Goal: Find specific page/section: Find specific page/section

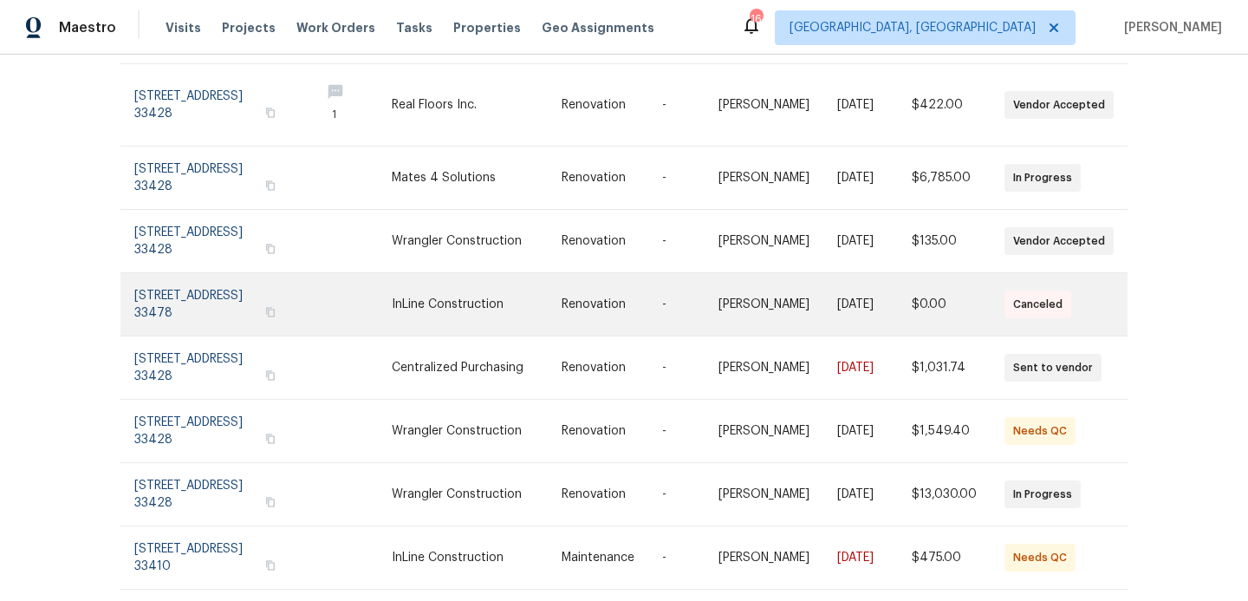
scroll to position [360, 0]
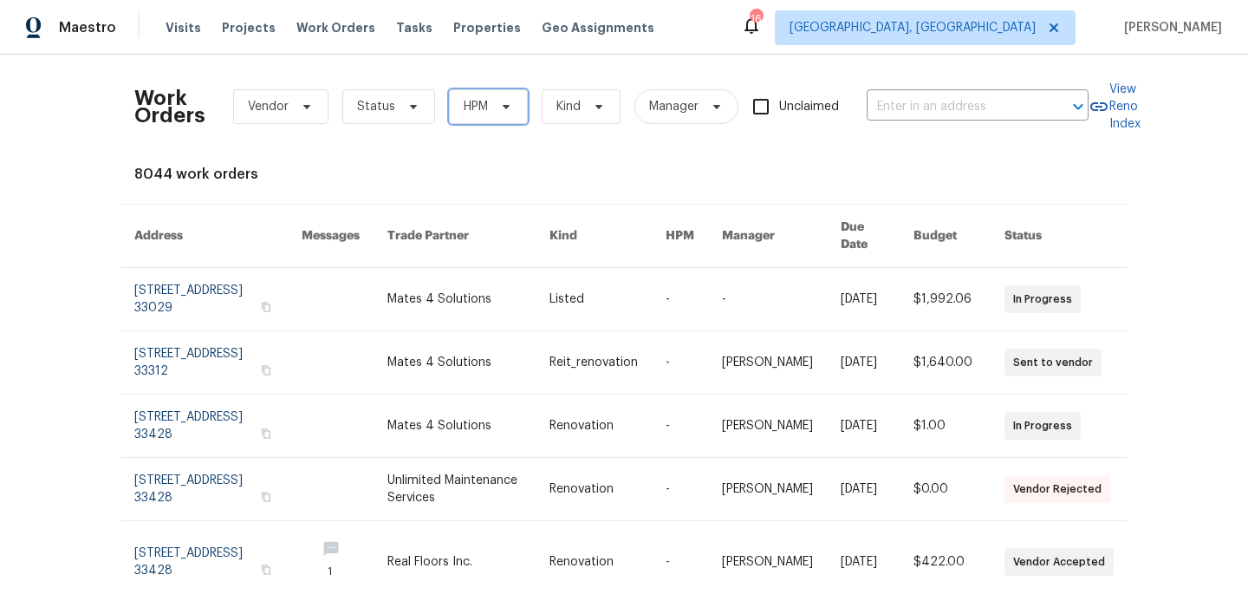
click at [471, 119] on span "HPM" at bounding box center [488, 106] width 79 height 35
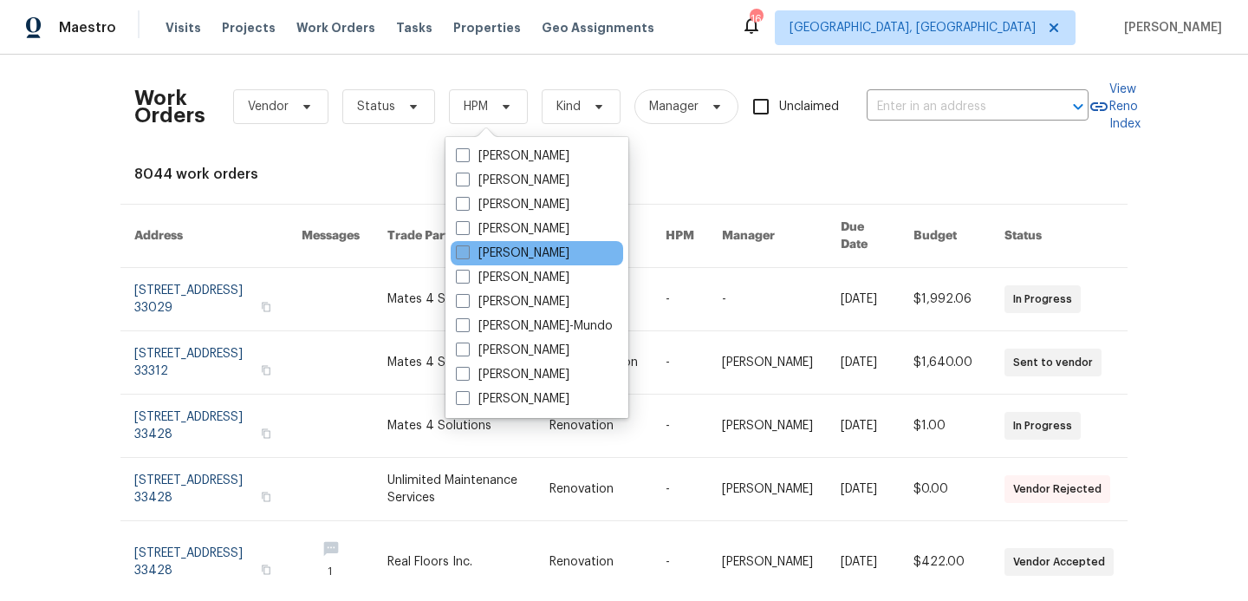
click at [465, 256] on span at bounding box center [463, 252] width 14 height 14
click at [465, 256] on input "[PERSON_NAME]" at bounding box center [461, 249] width 11 height 11
checkbox input "true"
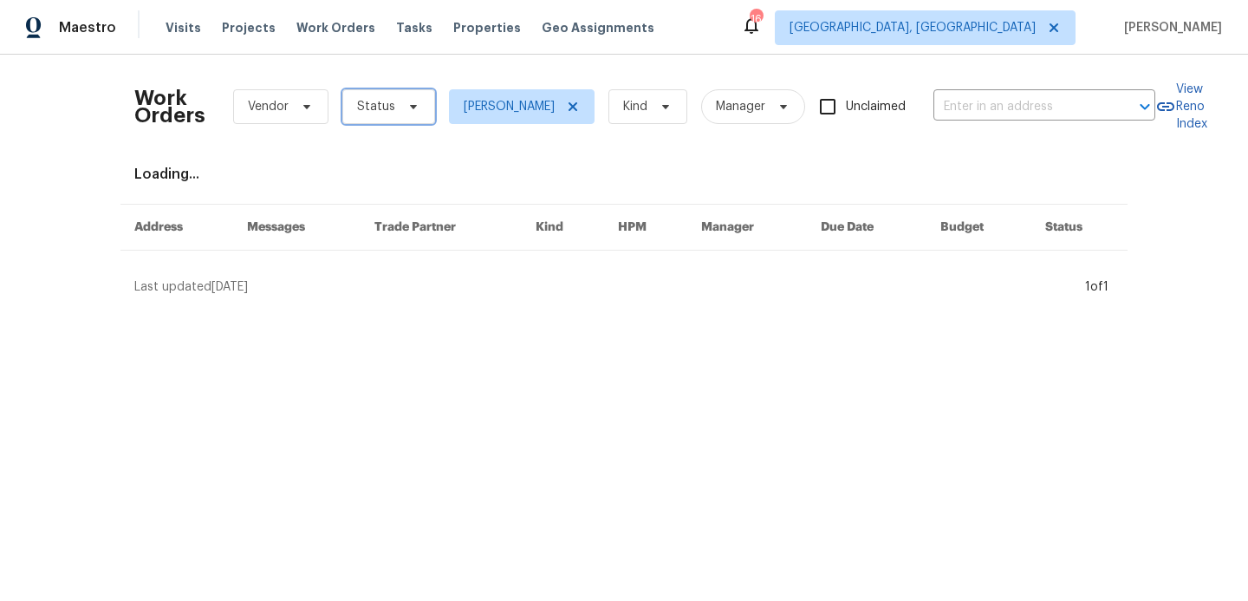
click at [406, 112] on icon at bounding box center [413, 107] width 14 height 14
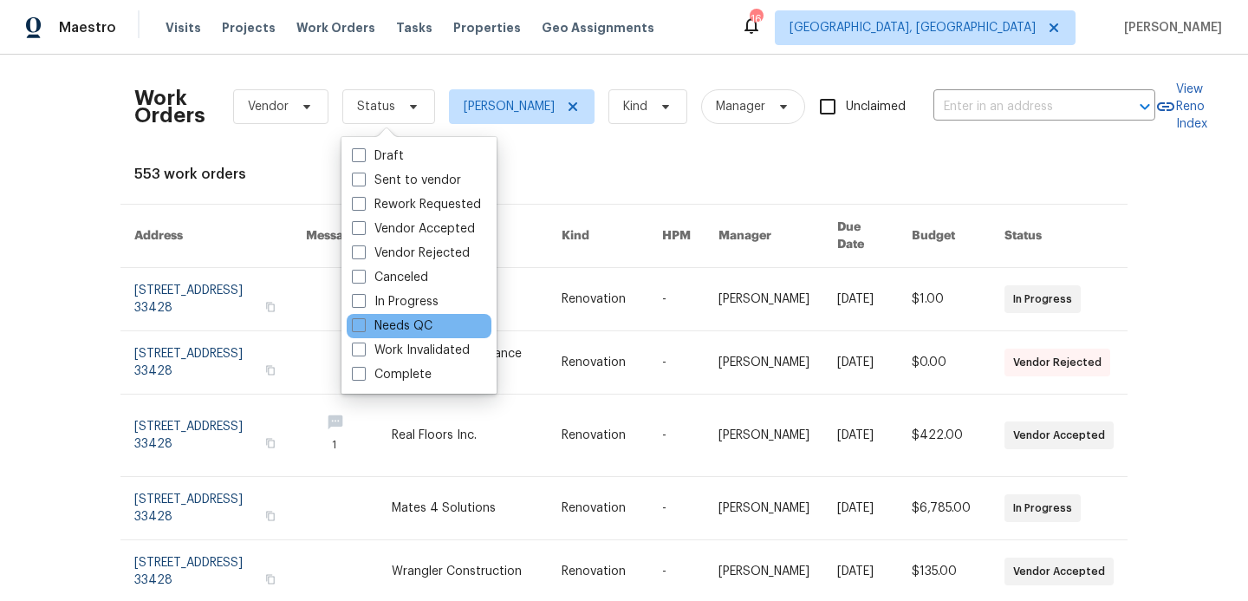
click at [361, 335] on div "Needs QC" at bounding box center [419, 326] width 145 height 24
click at [364, 325] on span at bounding box center [359, 325] width 14 height 14
click at [363, 325] on input "Needs QC" at bounding box center [357, 322] width 11 height 11
checkbox input "true"
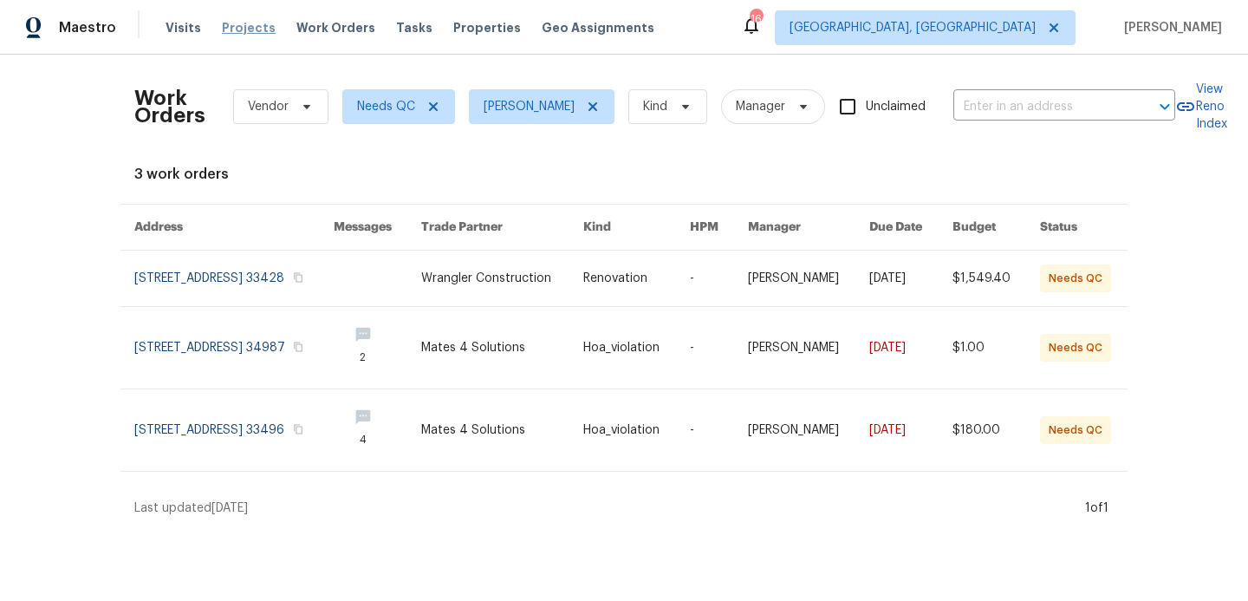
click at [237, 23] on span "Projects" at bounding box center [249, 27] width 54 height 17
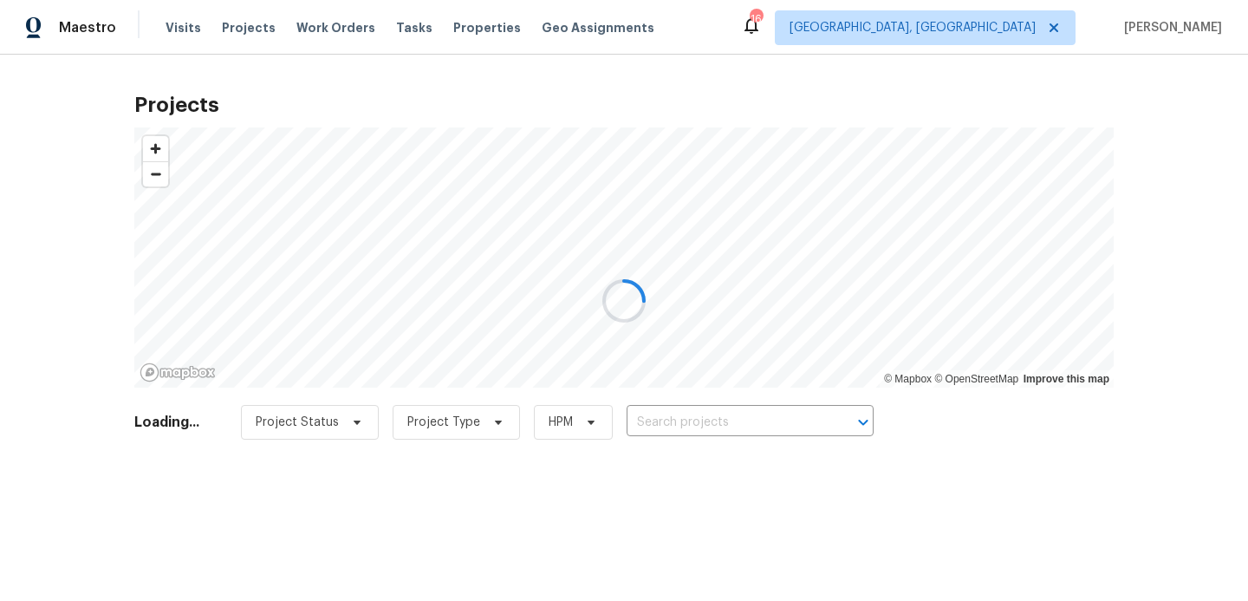
click at [309, 27] on div at bounding box center [624, 300] width 1248 height 601
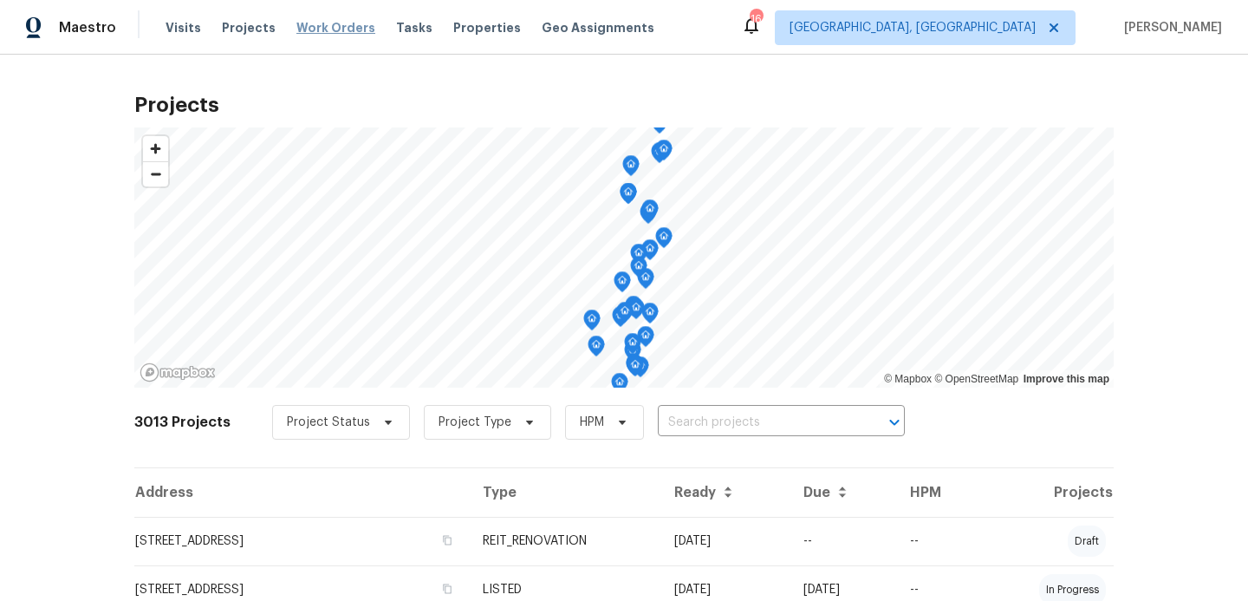
click at [316, 27] on span "Work Orders" at bounding box center [335, 27] width 79 height 17
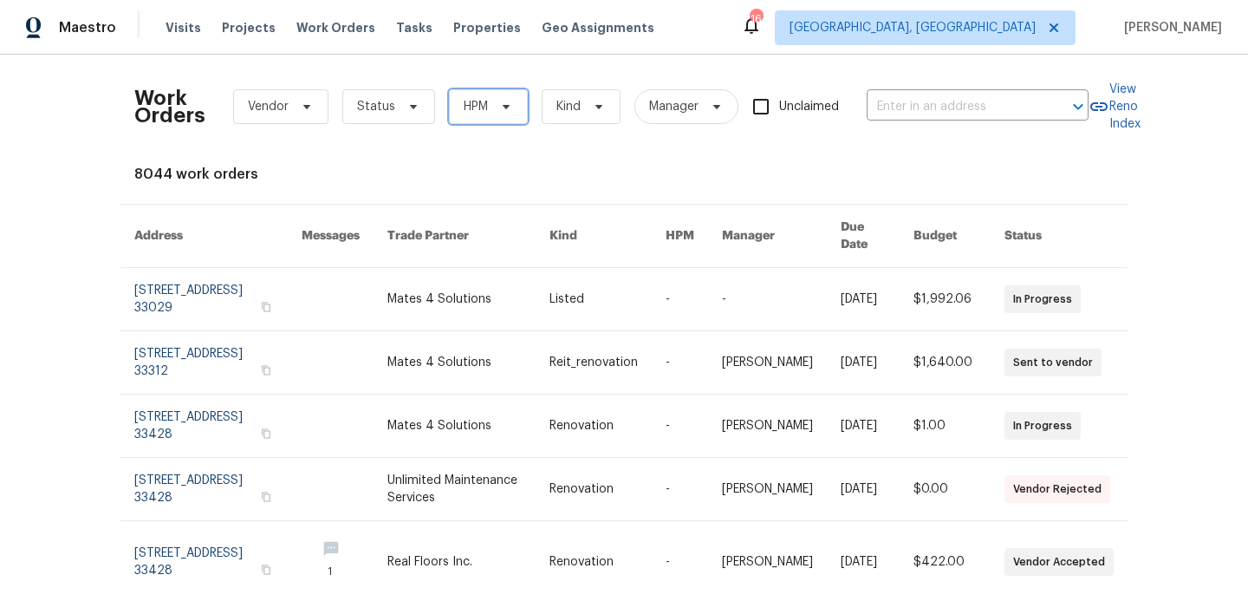
click at [491, 116] on span "HPM" at bounding box center [488, 106] width 79 height 35
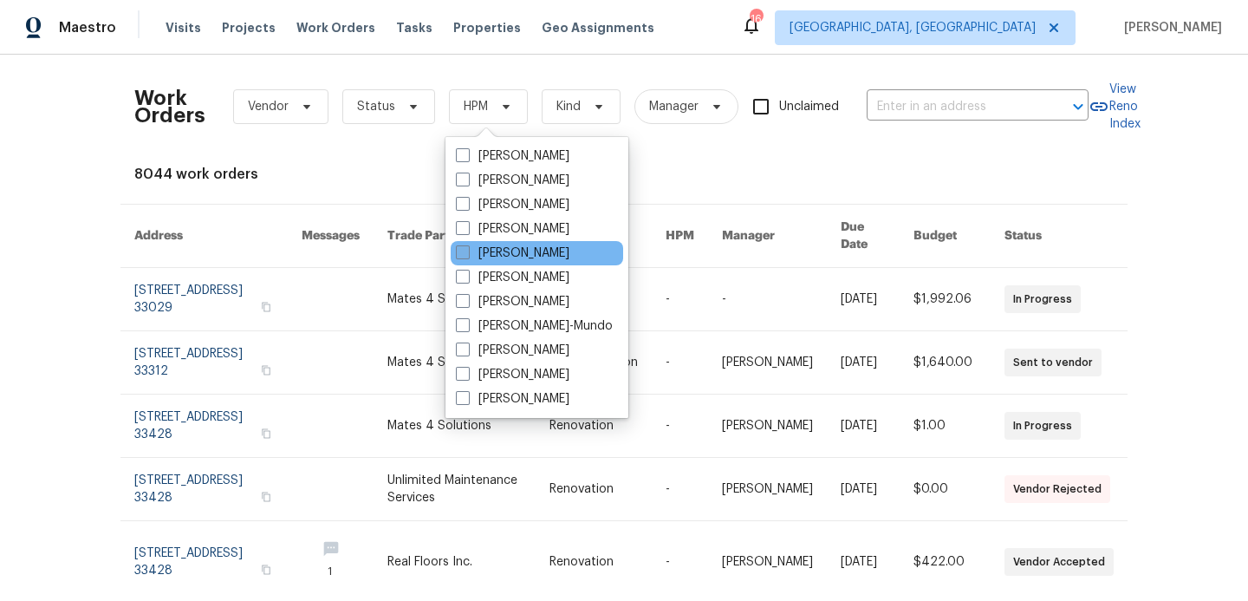
click at [458, 259] on label "[PERSON_NAME]" at bounding box center [513, 252] width 114 height 17
click at [458, 256] on input "[PERSON_NAME]" at bounding box center [461, 249] width 11 height 11
checkbox input "true"
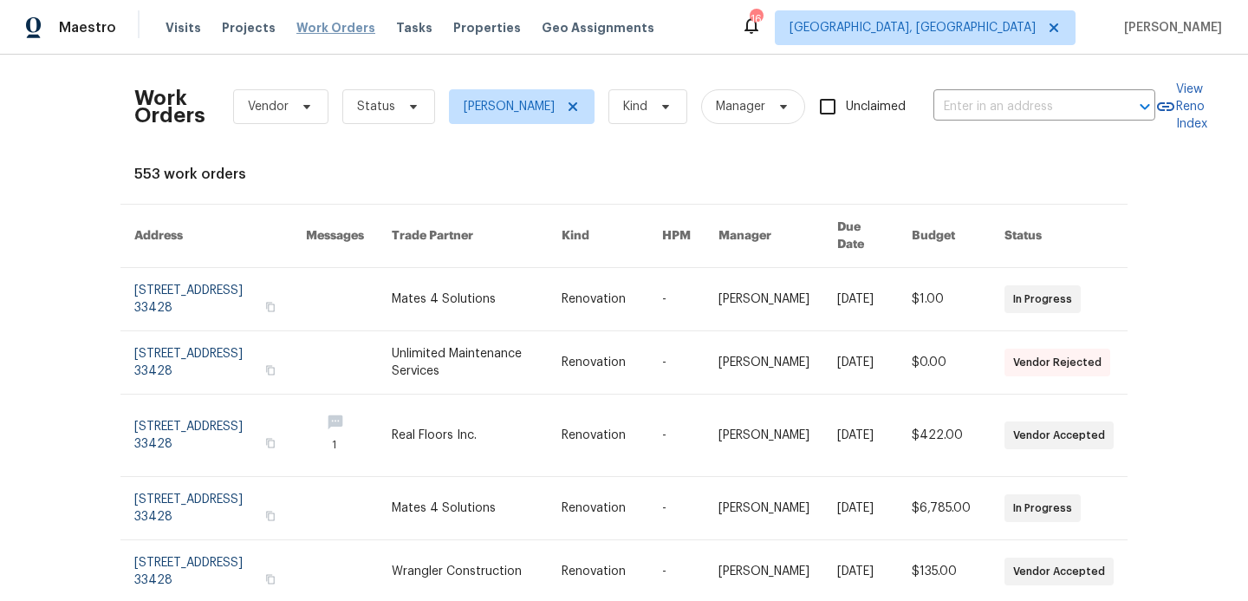
click at [336, 27] on span "Work Orders" at bounding box center [335, 27] width 79 height 17
